Goal: Navigation & Orientation: Find specific page/section

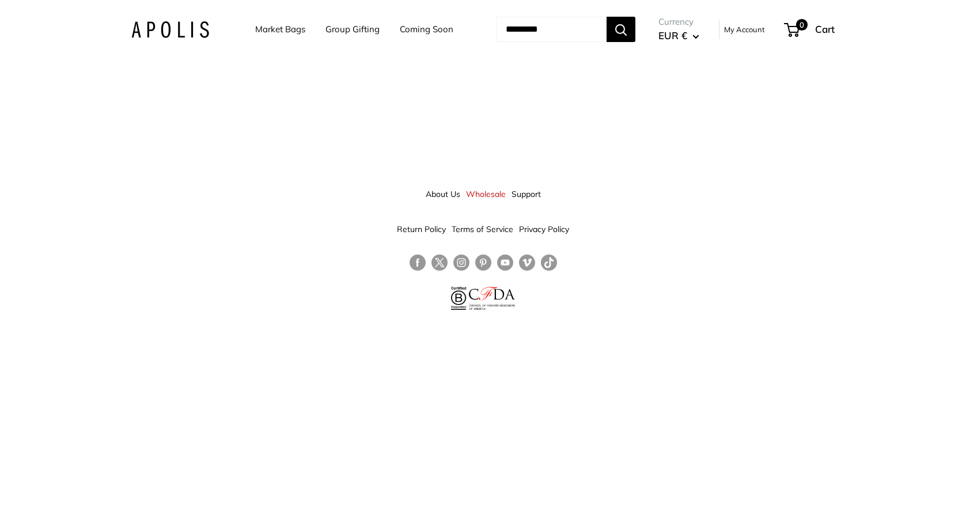
click at [142, 31] on img at bounding box center [170, 29] width 78 height 17
click at [362, 28] on link "Group Gifting" at bounding box center [352, 29] width 54 height 16
